Goal: Task Accomplishment & Management: Use online tool/utility

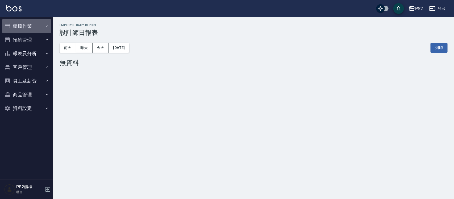
click at [34, 26] on button "櫃檯作業" at bounding box center [26, 26] width 49 height 14
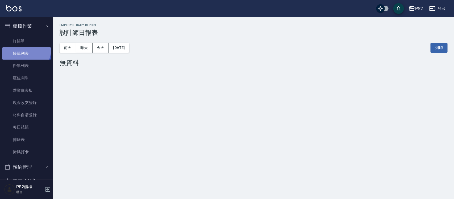
click at [26, 50] on link "帳單列表" at bounding box center [26, 53] width 49 height 12
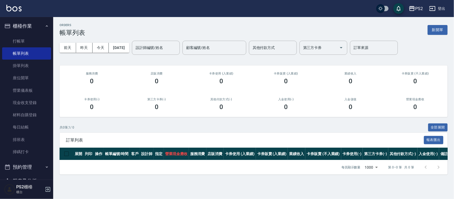
click at [85, 52] on div "[DATE] [DATE] [DATE] [DATE] 設計師編號/姓名 設計師編號/姓名 顧客編號/姓名 顧客編號/姓名 其他付款方式 其他付款方式 第三方…" at bounding box center [254, 47] width 388 height 23
click at [85, 48] on button "昨天" at bounding box center [84, 48] width 16 height 10
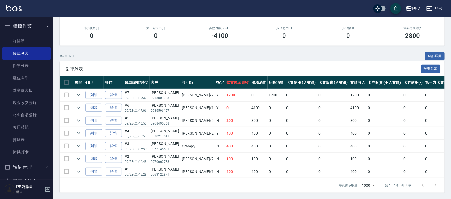
scroll to position [77, 0]
drag, startPoint x: 216, startPoint y: 167, endPoint x: 197, endPoint y: 145, distance: 29.0
click at [204, 158] on tbody "列印 詳情 #7 09/23 (二) 19:32 [PERSON_NAME]0918801388 [PERSON_NAME] /2 Y 1200 0 1200…" at bounding box center [294, 133] width 469 height 89
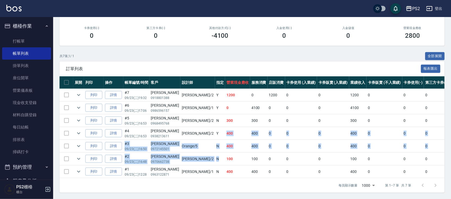
drag, startPoint x: 197, startPoint y: 145, endPoint x: 196, endPoint y: 132, distance: 12.5
click at [196, 133] on tbody "列印 詳情 #7 09/23 (二) 19:32 [PERSON_NAME]0918801388 [PERSON_NAME] /2 Y 1200 0 1200…" at bounding box center [294, 133] width 469 height 89
click at [215, 132] on td "Y" at bounding box center [220, 133] width 10 height 12
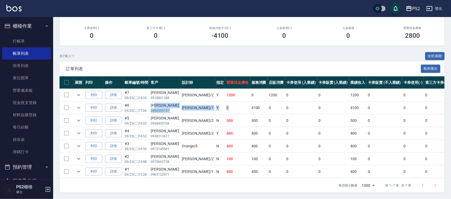
drag, startPoint x: 175, startPoint y: 100, endPoint x: 264, endPoint y: 100, distance: 88.8
click at [242, 102] on tr "列印 詳情 #6 09/23 (二) 17:06 [PERSON_NAME] 0986596157 [PERSON_NAME] /1 Y 0 4100 0 0…" at bounding box center [294, 108] width 469 height 12
click at [285, 102] on td "0" at bounding box center [301, 108] width 32 height 12
click at [78, 105] on icon "expand row" at bounding box center [79, 108] width 6 height 6
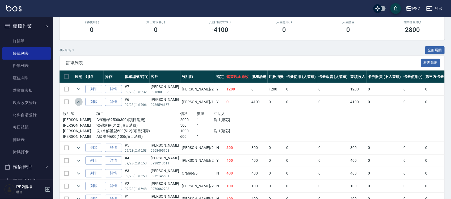
click at [78, 100] on icon "expand row" at bounding box center [79, 102] width 6 height 6
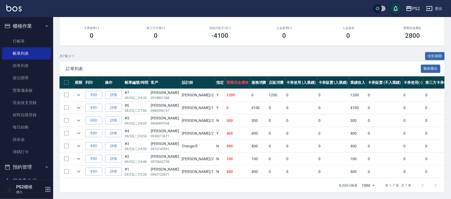
click at [78, 105] on icon "expand row" at bounding box center [79, 108] width 6 height 6
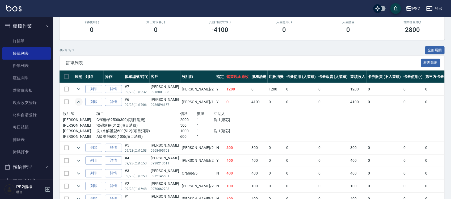
click at [78, 100] on icon "expand row" at bounding box center [79, 102] width 6 height 6
click at [77, 102] on icon "expand row" at bounding box center [79, 102] width 6 height 6
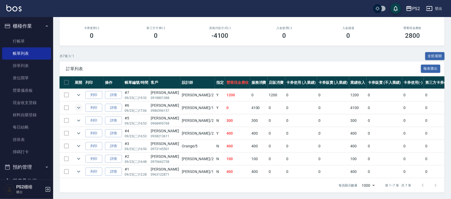
click at [77, 105] on icon "expand row" at bounding box center [79, 108] width 6 height 6
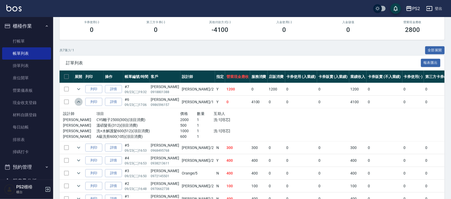
click at [77, 102] on icon "expand row" at bounding box center [79, 102] width 6 height 6
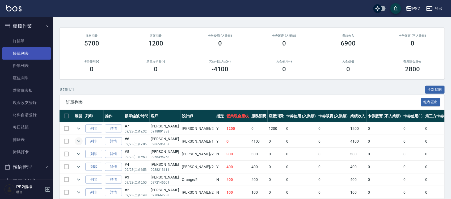
scroll to position [0, 0]
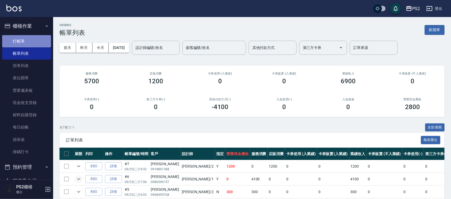
click at [30, 45] on link "打帳單" at bounding box center [26, 41] width 49 height 12
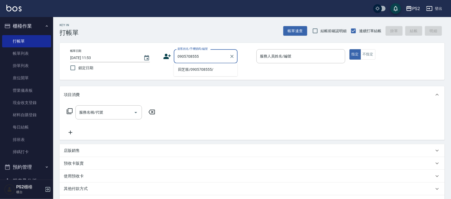
type input "田芝箖/0905708555/"
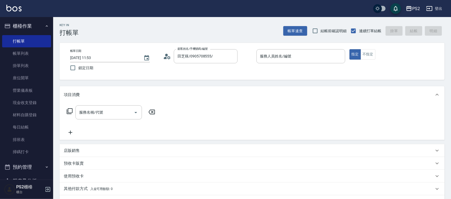
click at [168, 56] on icon at bounding box center [167, 56] width 8 height 8
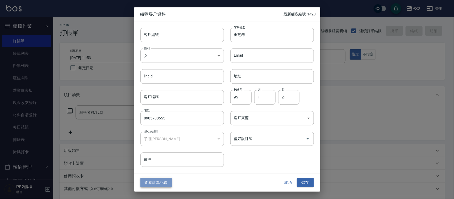
click at [158, 181] on button "查看訂單記錄" at bounding box center [155, 183] width 31 height 10
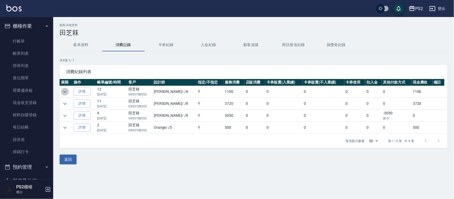
click at [67, 92] on icon "expand row" at bounding box center [65, 92] width 6 height 6
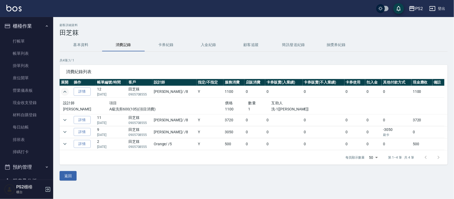
click at [64, 89] on icon "expand row" at bounding box center [65, 92] width 6 height 6
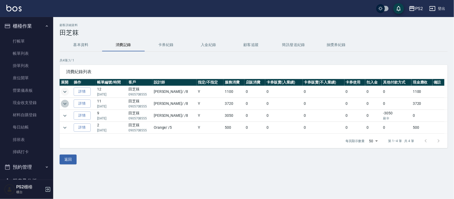
click at [65, 103] on icon "expand row" at bounding box center [65, 104] width 6 height 6
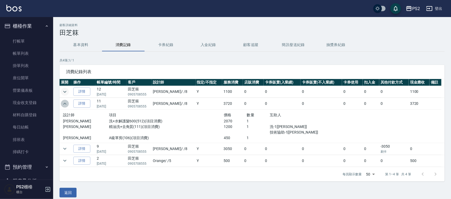
click at [65, 103] on icon "expand row" at bounding box center [65, 104] width 6 height 6
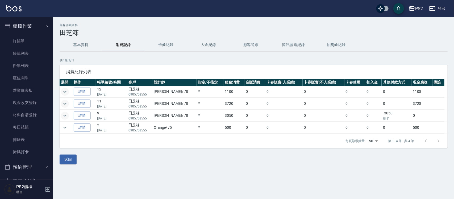
click at [63, 116] on icon "expand row" at bounding box center [65, 115] width 6 height 6
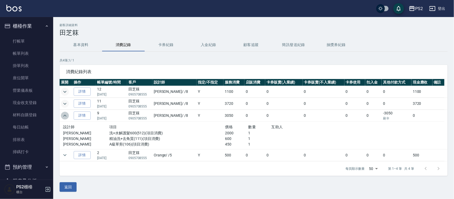
click at [63, 116] on icon "expand row" at bounding box center [65, 115] width 6 height 6
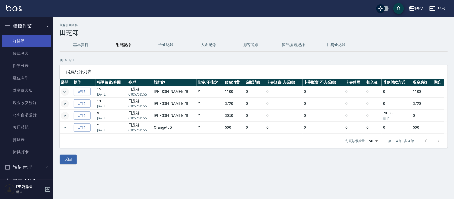
click at [30, 39] on link "打帳單" at bounding box center [26, 41] width 49 height 12
